Goal: Transaction & Acquisition: Purchase product/service

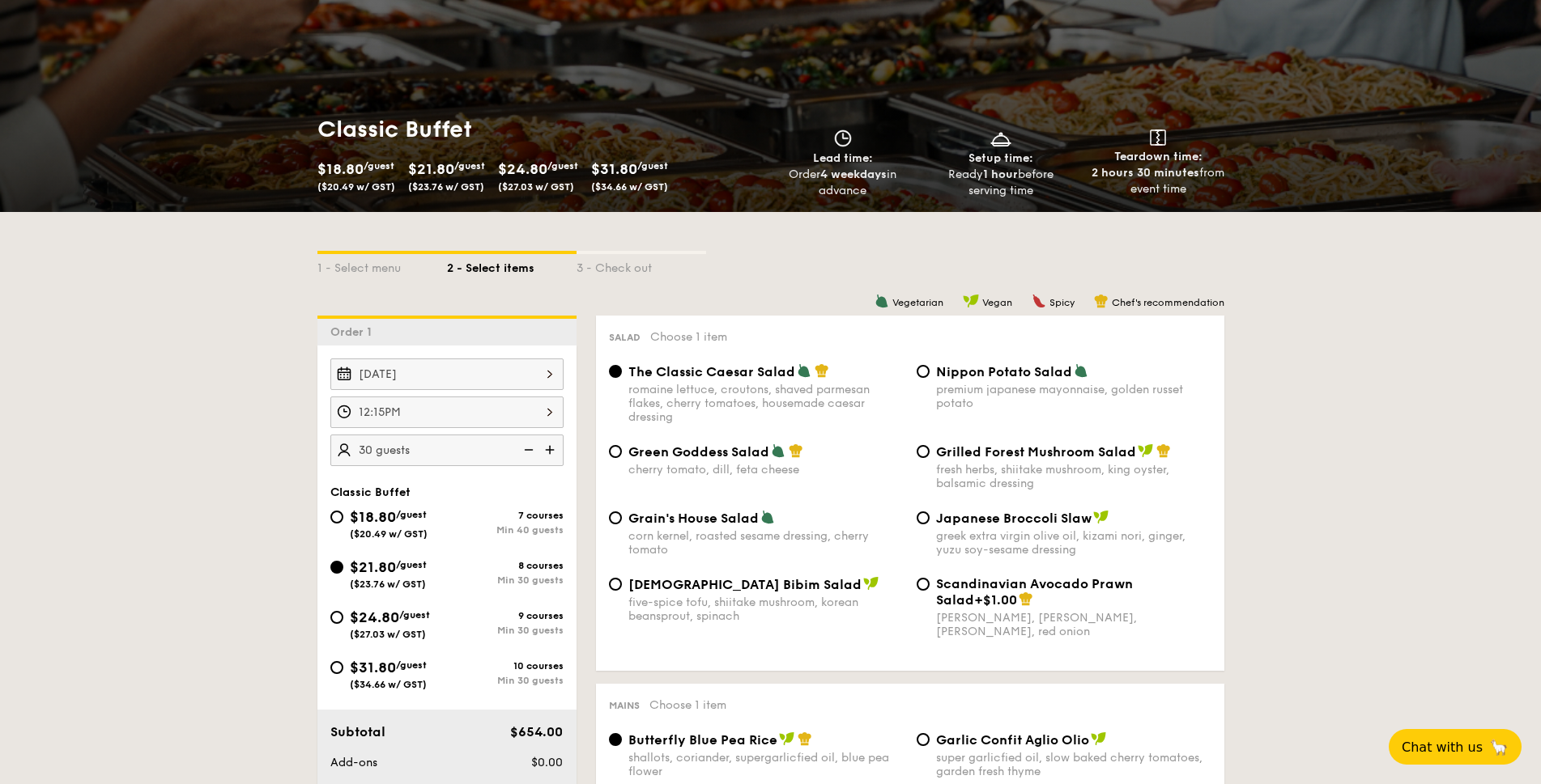
scroll to position [140, 0]
click at [459, 375] on div "[DATE]" at bounding box center [447, 374] width 233 height 32
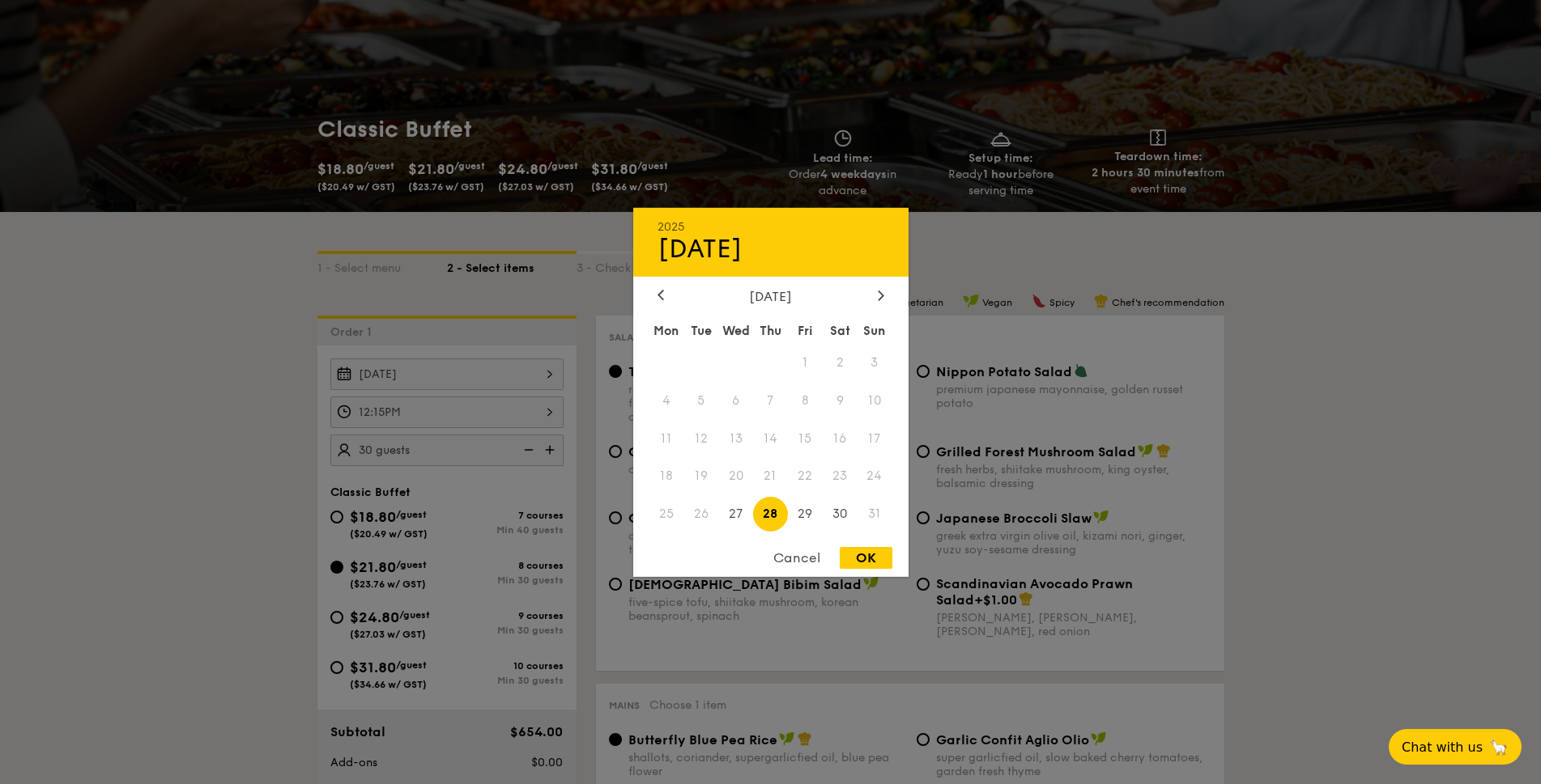
click at [459, 375] on div at bounding box center [770, 392] width 1541 height 784
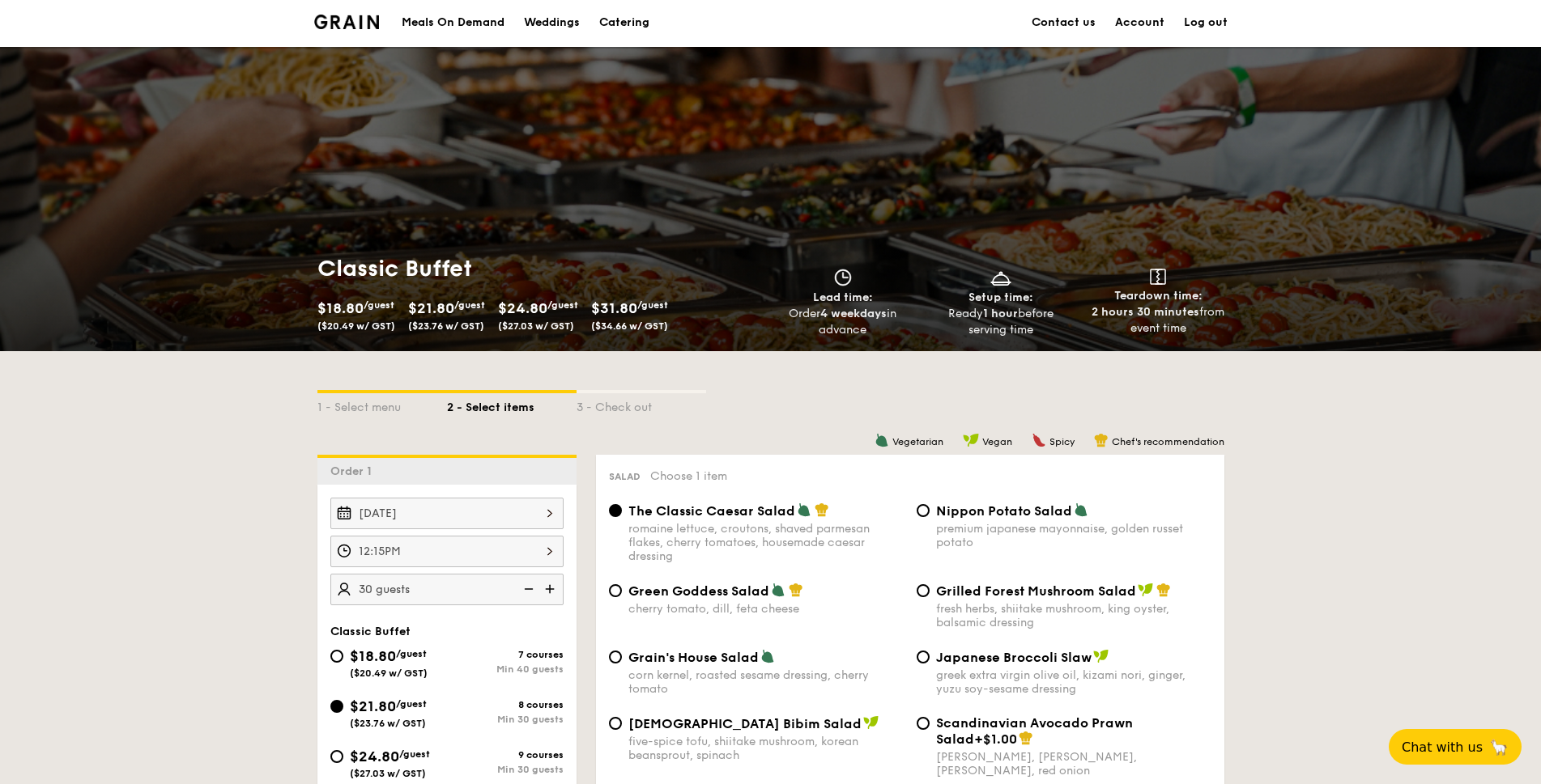
scroll to position [0, 0]
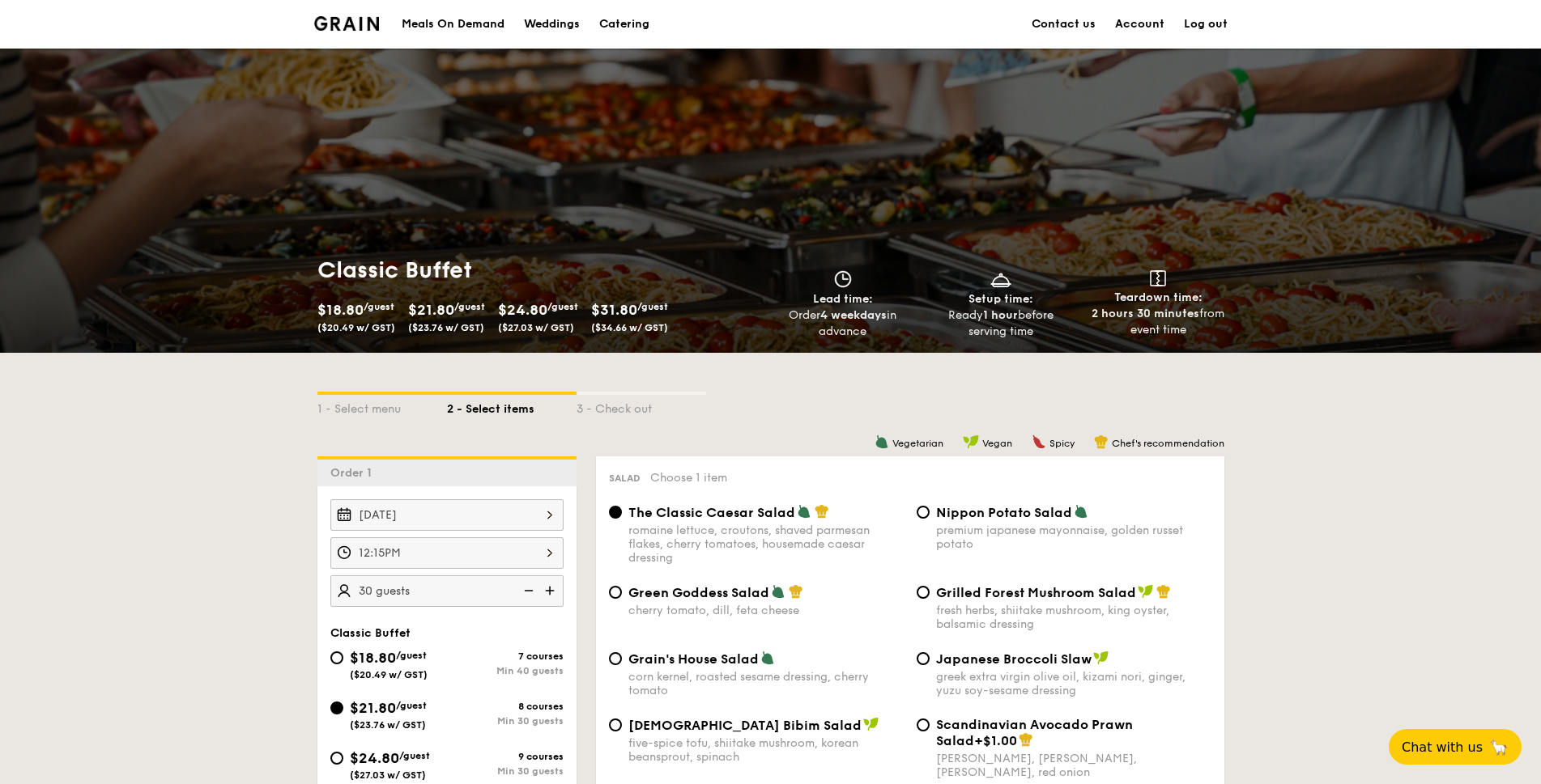
click at [401, 558] on div "12:15PM" at bounding box center [447, 553] width 233 height 32
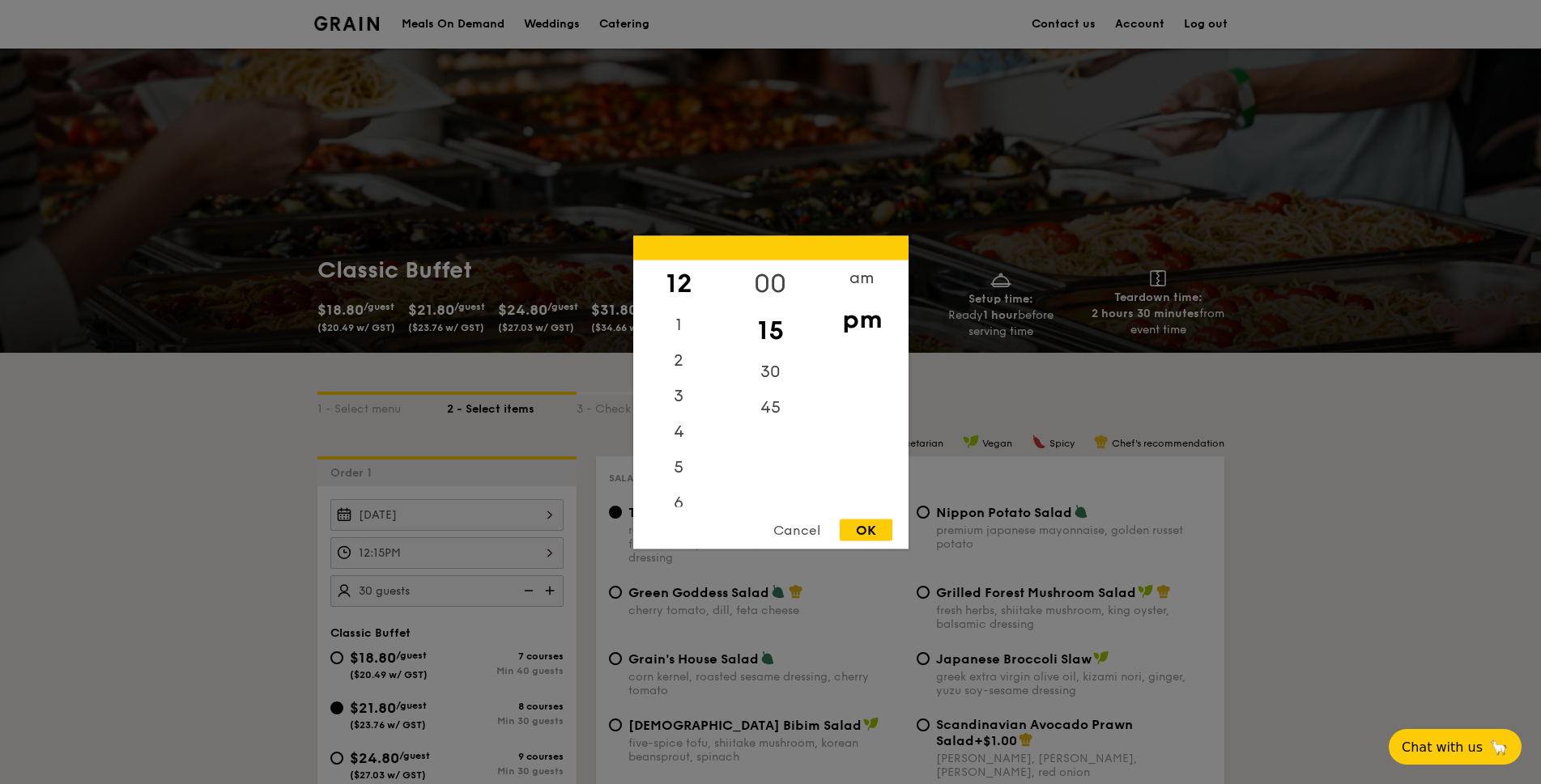
click at [770, 281] on div "00" at bounding box center [770, 283] width 91 height 47
click at [885, 536] on div "OK" at bounding box center [866, 529] width 53 height 22
type input "12:00PM"
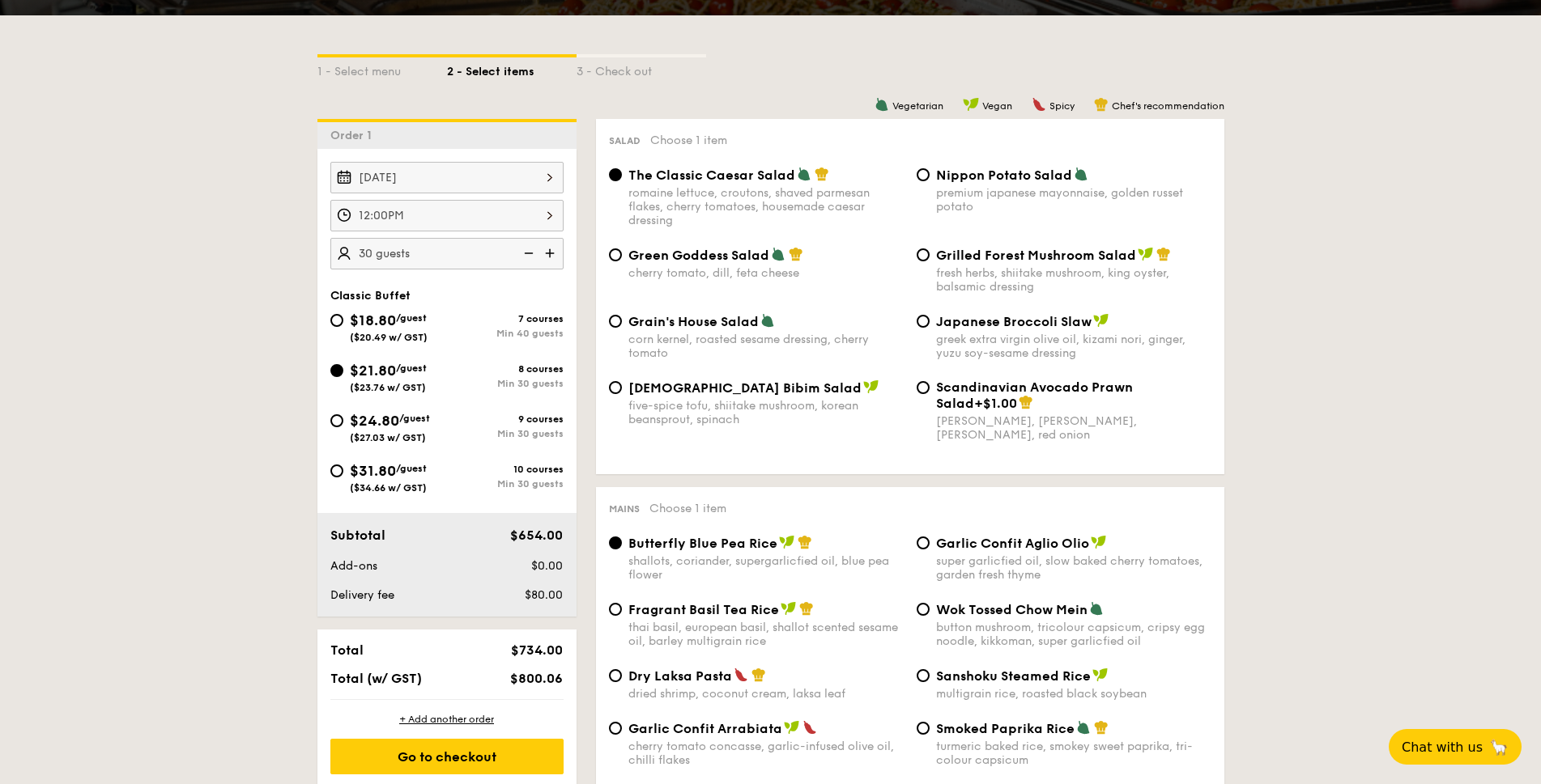
scroll to position [353, 0]
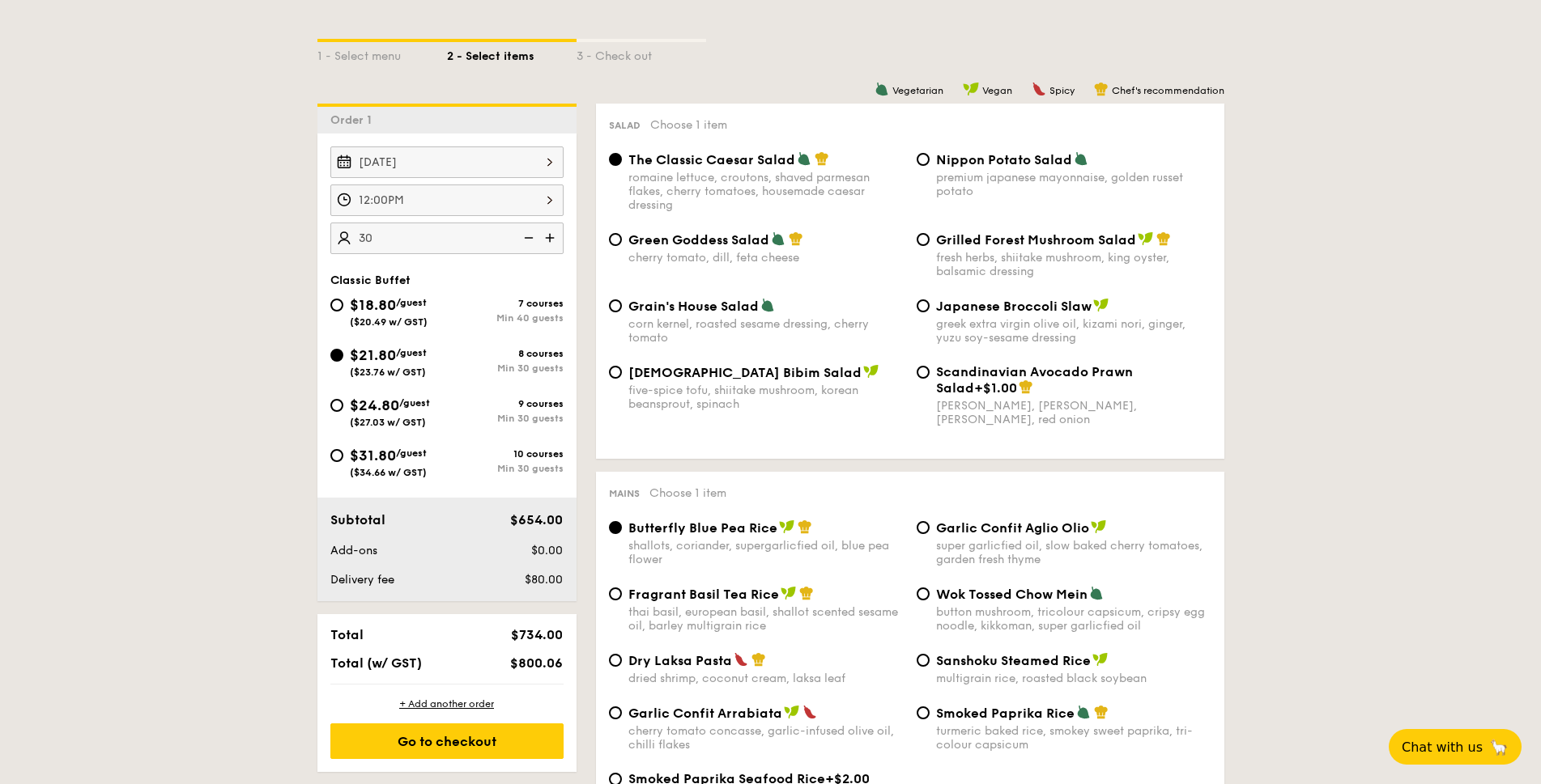
click at [549, 242] on img at bounding box center [551, 238] width 24 height 31
click at [532, 242] on img at bounding box center [527, 238] width 24 height 31
type input "30 guests"
click at [455, 740] on div "Go to checkout" at bounding box center [447, 741] width 233 height 36
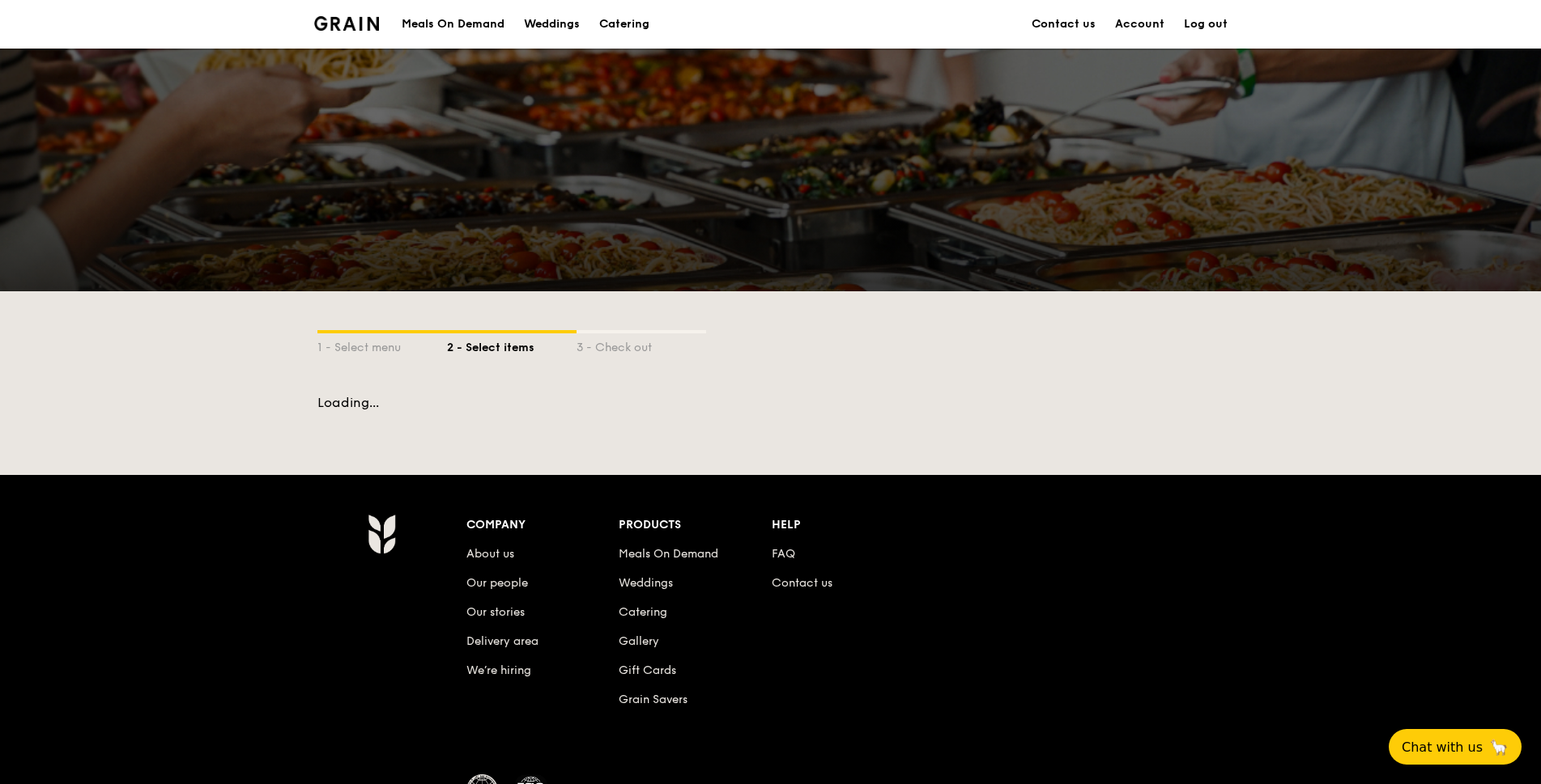
scroll to position [140, 0]
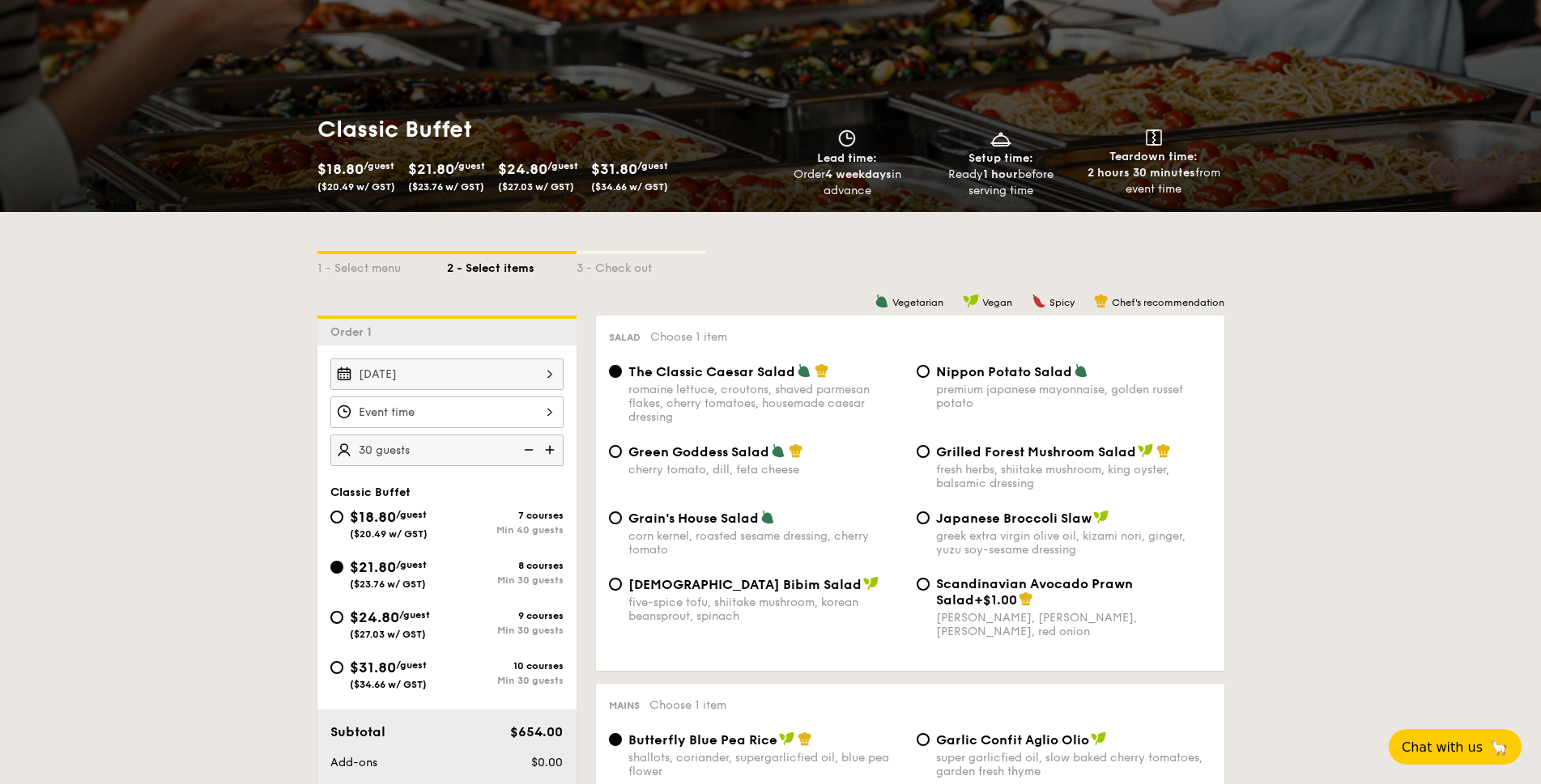
click at [489, 409] on div at bounding box center [447, 412] width 233 height 32
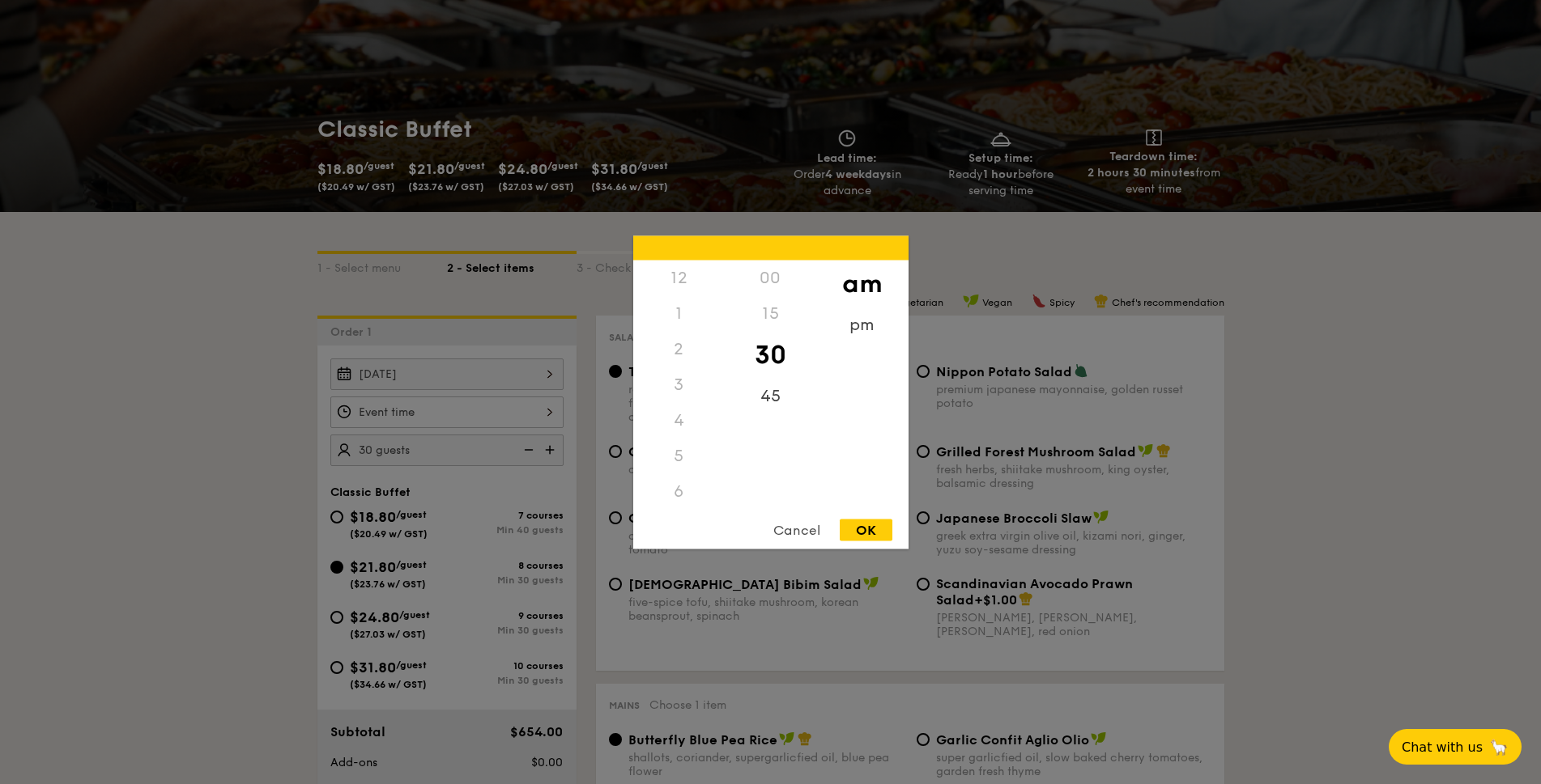
scroll to position [178, 0]
click at [865, 321] on div "pm" at bounding box center [861, 330] width 91 height 47
click at [673, 281] on div "12" at bounding box center [679, 283] width 91 height 47
click at [764, 271] on div "00" at bounding box center [770, 283] width 91 height 47
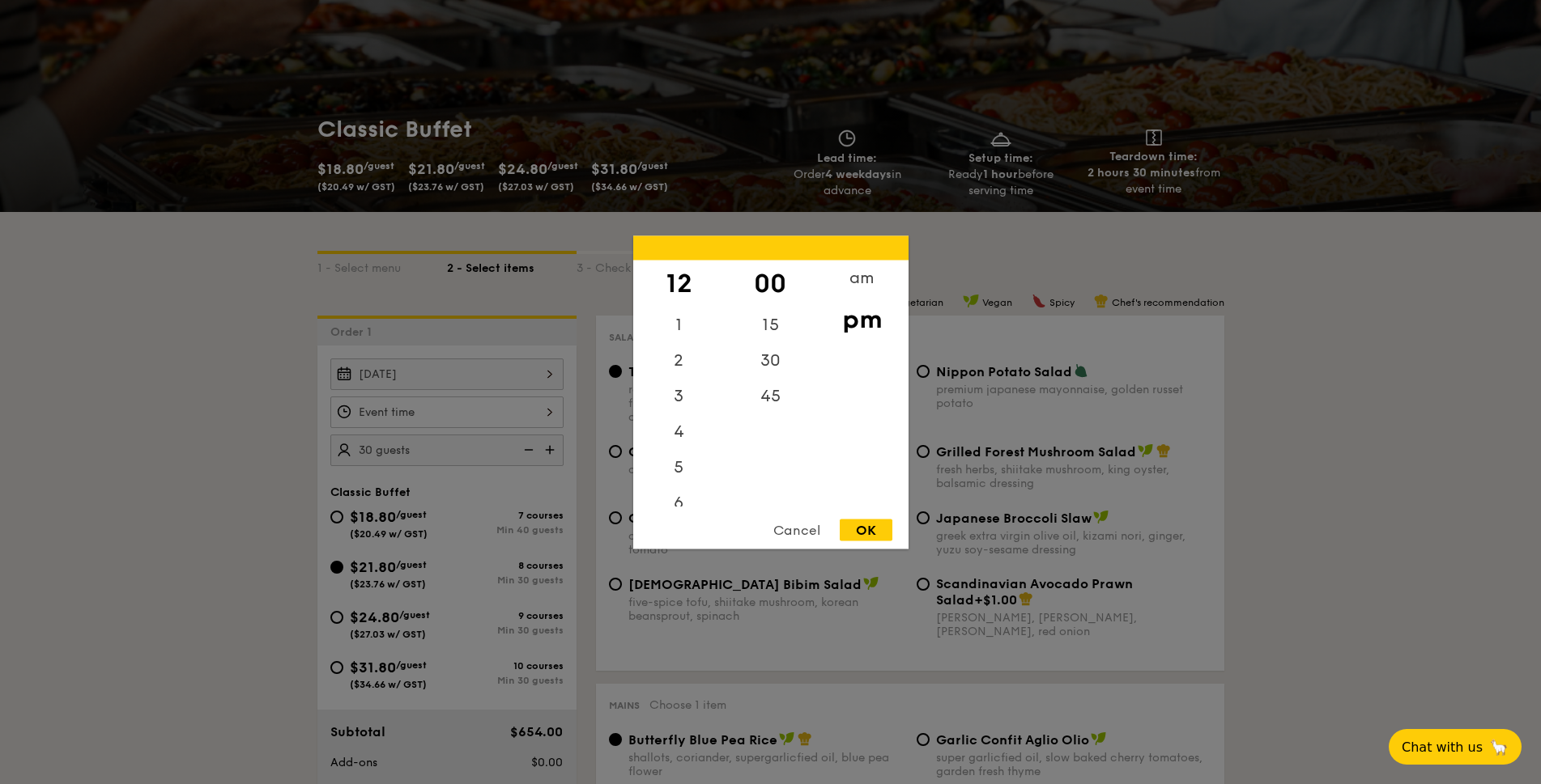
click at [861, 534] on div "OK" at bounding box center [866, 529] width 53 height 22
type input "12:00PM"
